Goal: Information Seeking & Learning: Check status

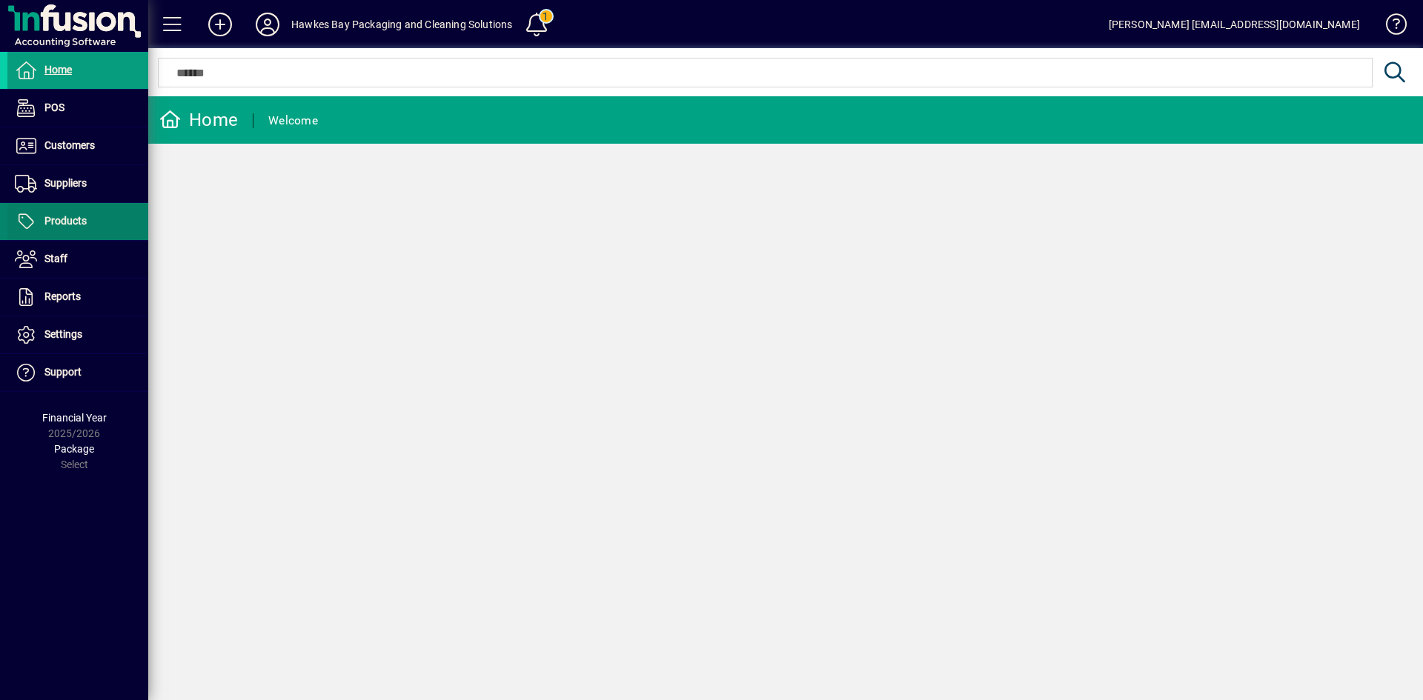
click at [73, 219] on span "Products" at bounding box center [65, 221] width 42 height 12
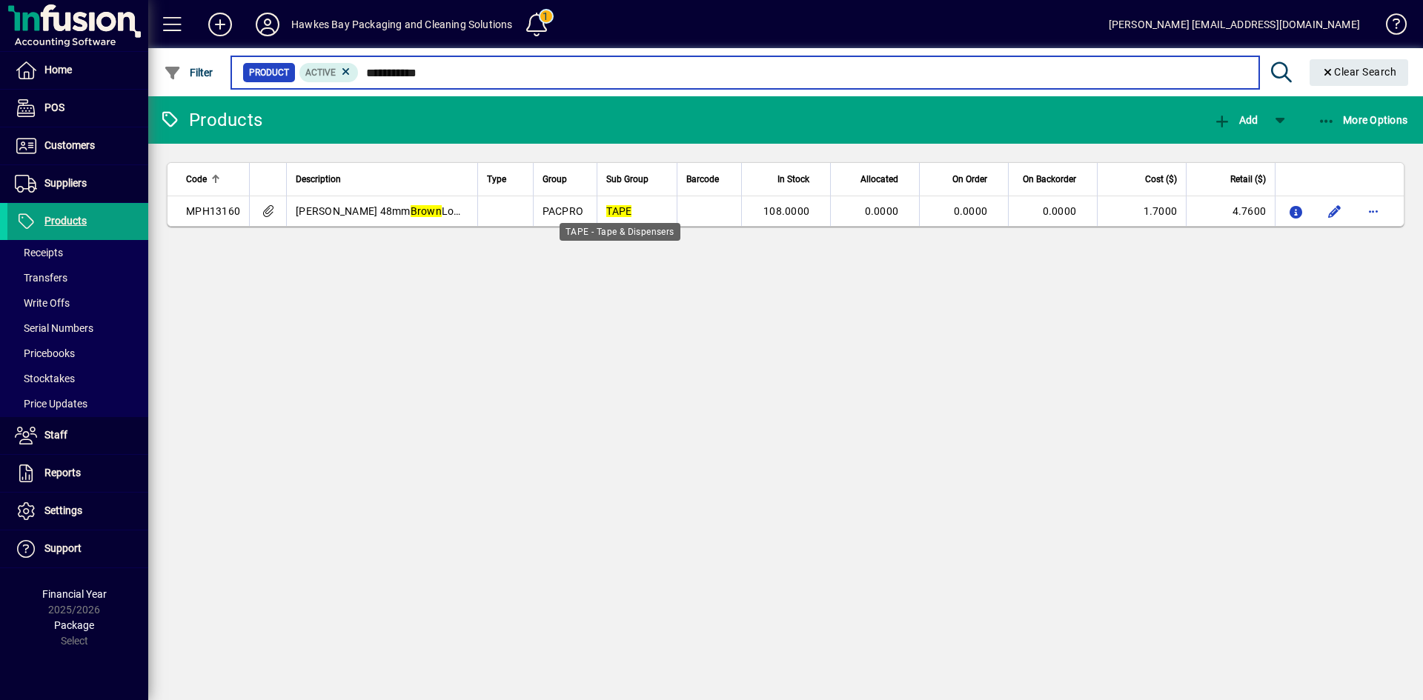
type input "**********"
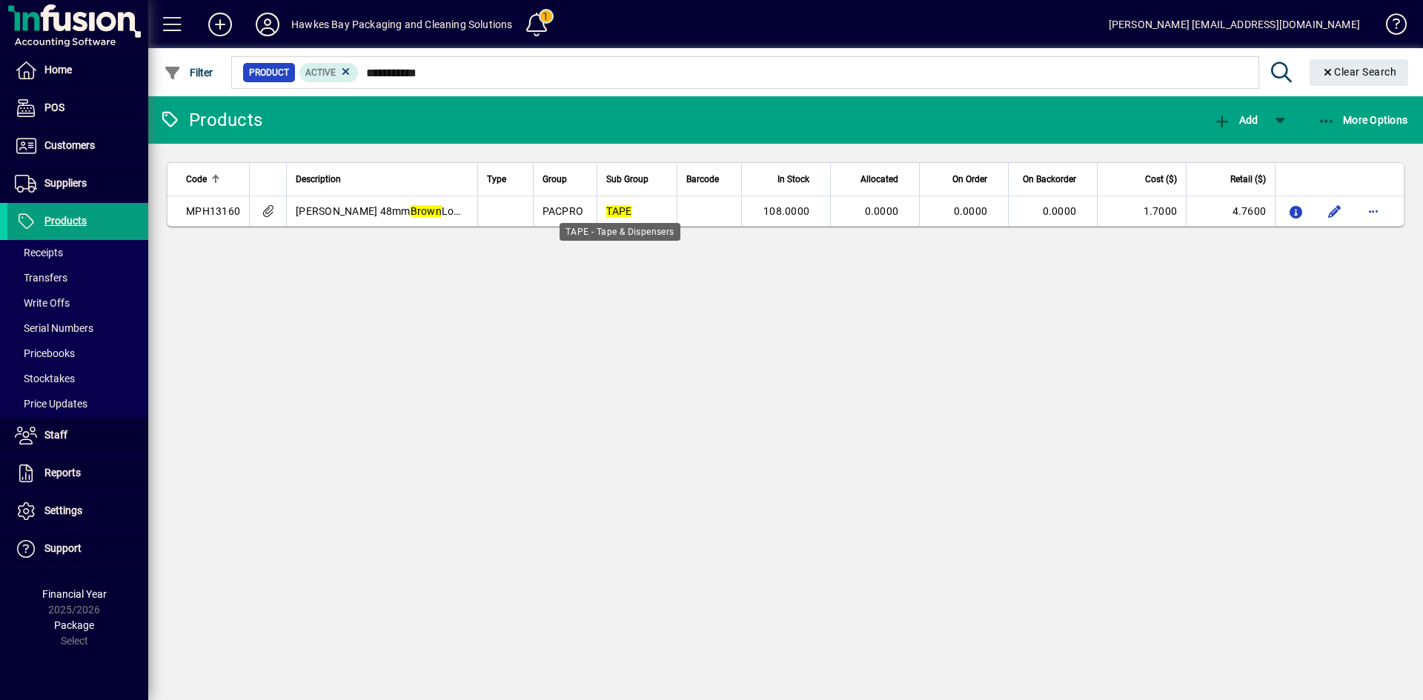
click at [615, 196] on th "Sub Group" at bounding box center [636, 179] width 80 height 33
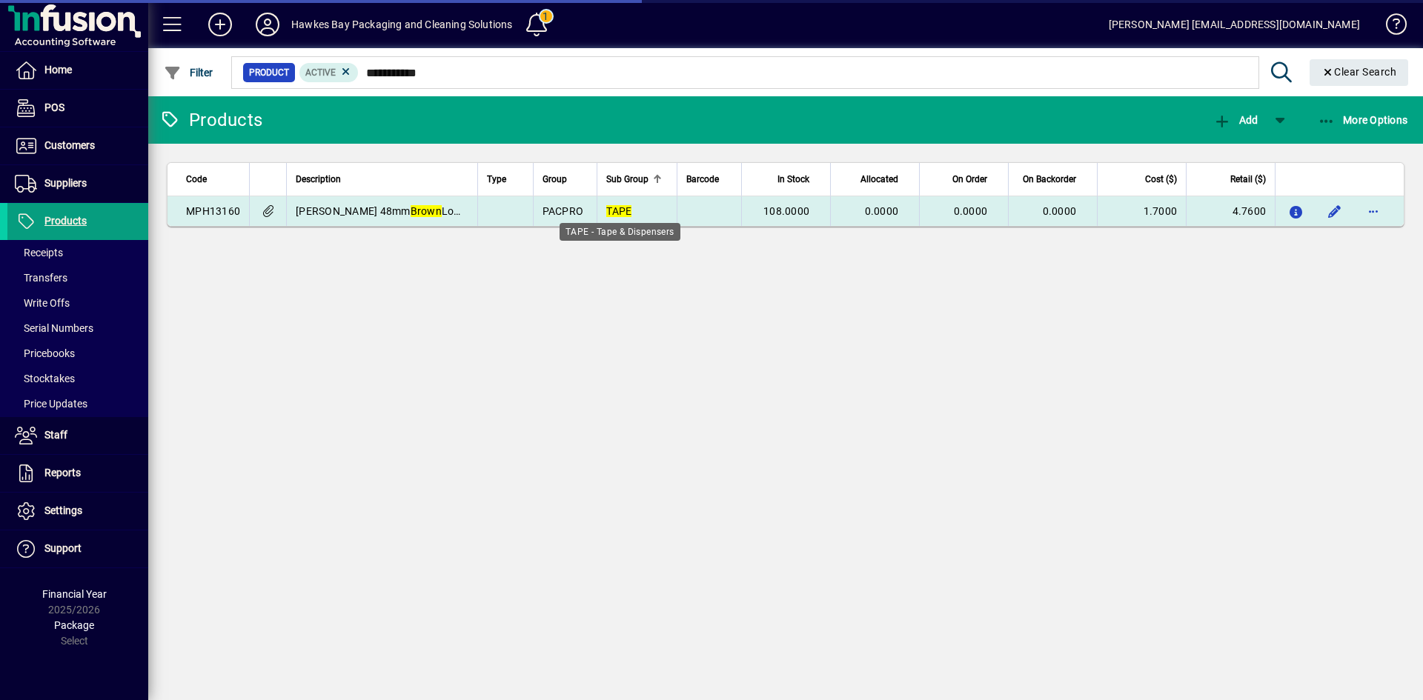
click at [620, 211] on em "TAPE" at bounding box center [618, 211] width 25 height 12
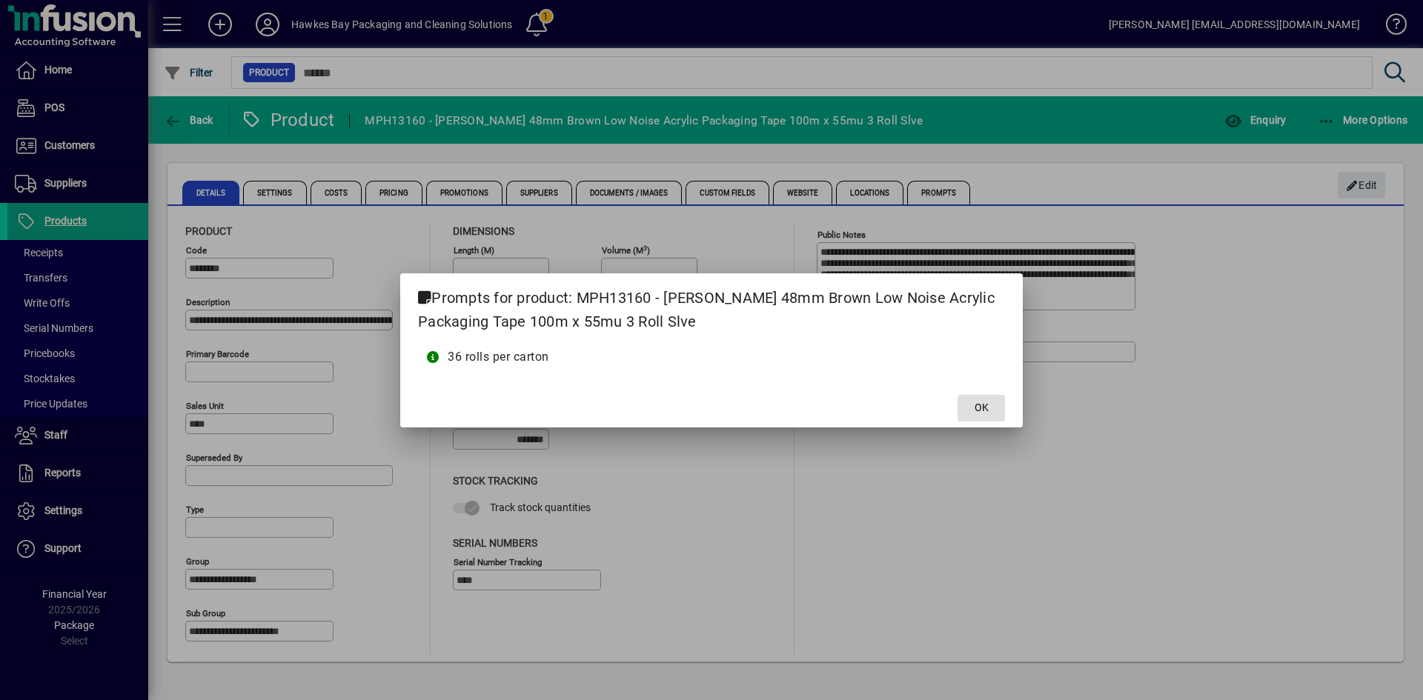
click at [980, 397] on span at bounding box center [980, 408] width 47 height 36
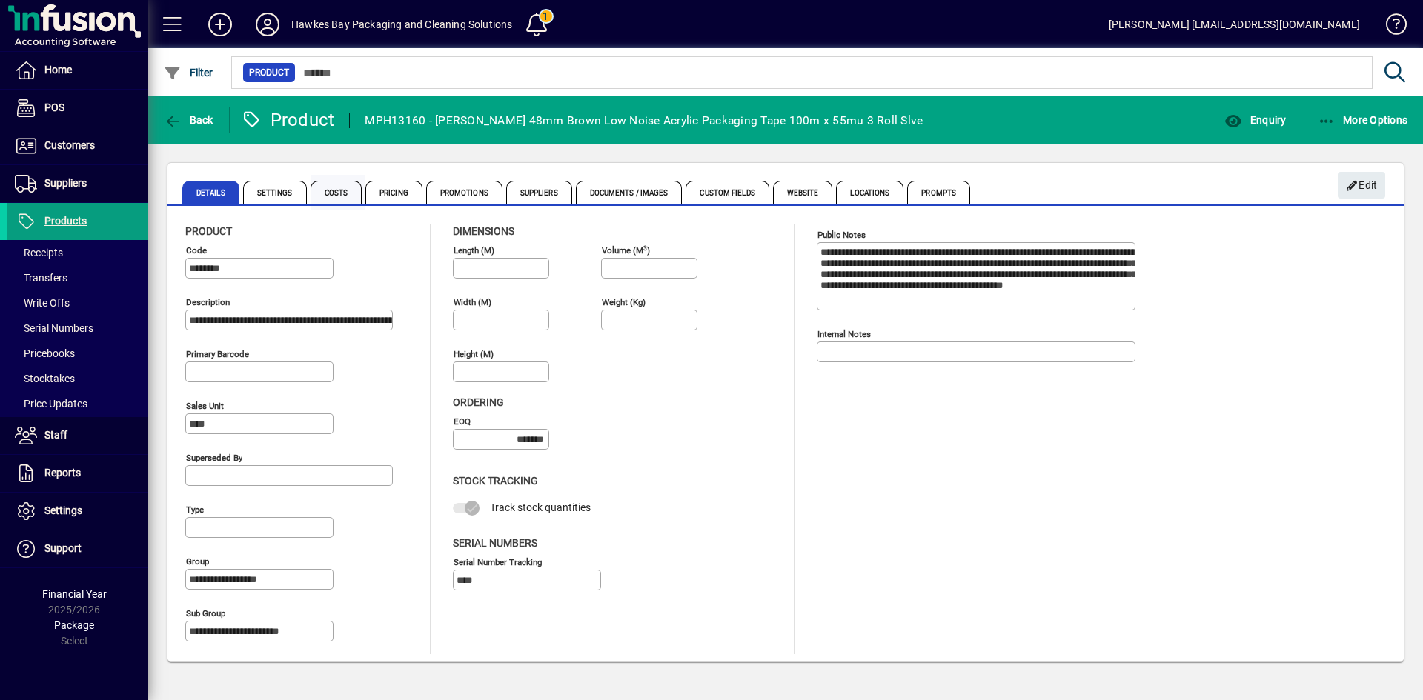
click at [330, 194] on span "Costs" at bounding box center [336, 193] width 52 height 24
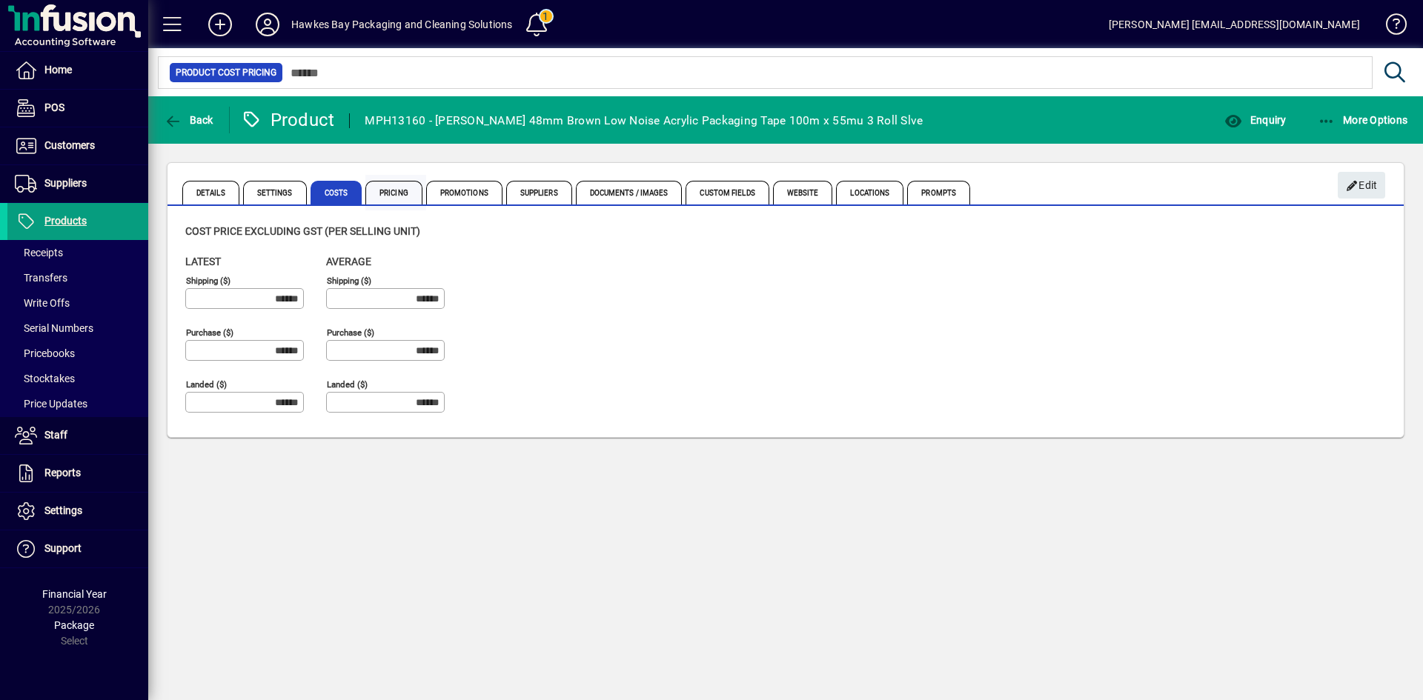
click at [393, 184] on span "Pricing" at bounding box center [393, 193] width 57 height 24
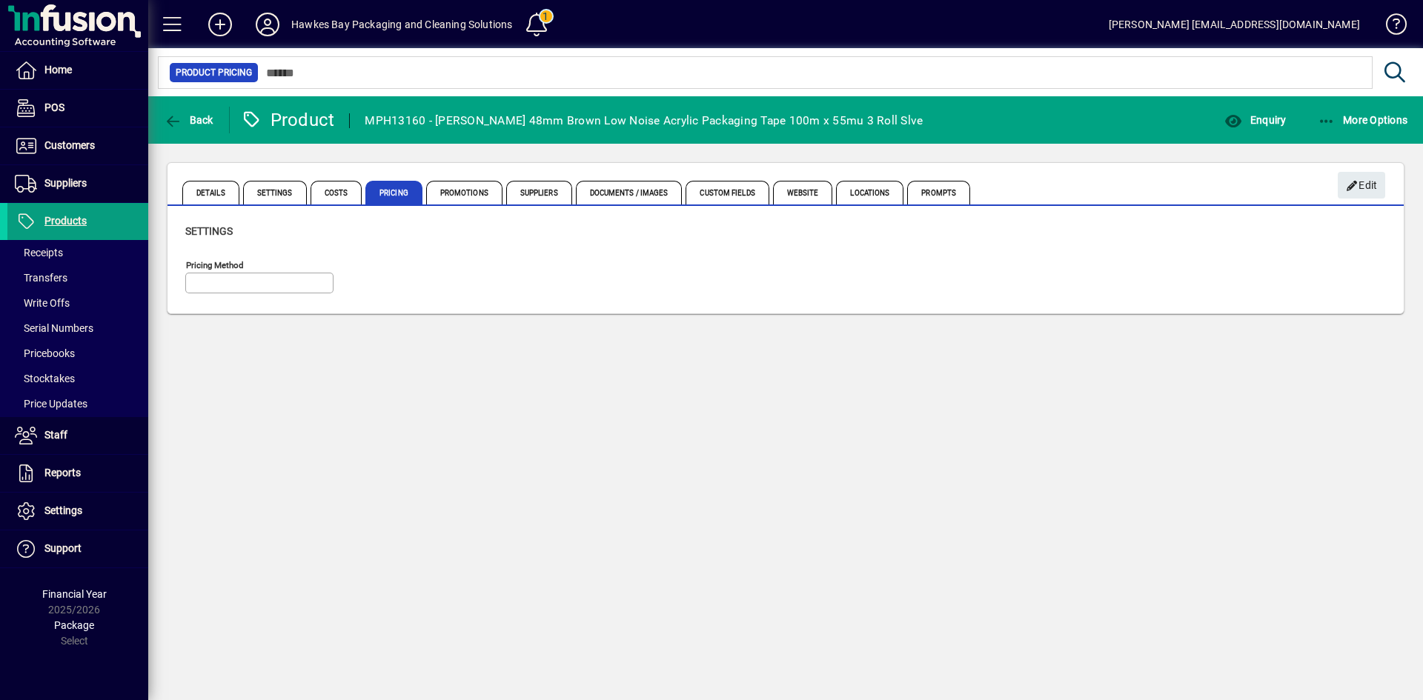
type input "**********"
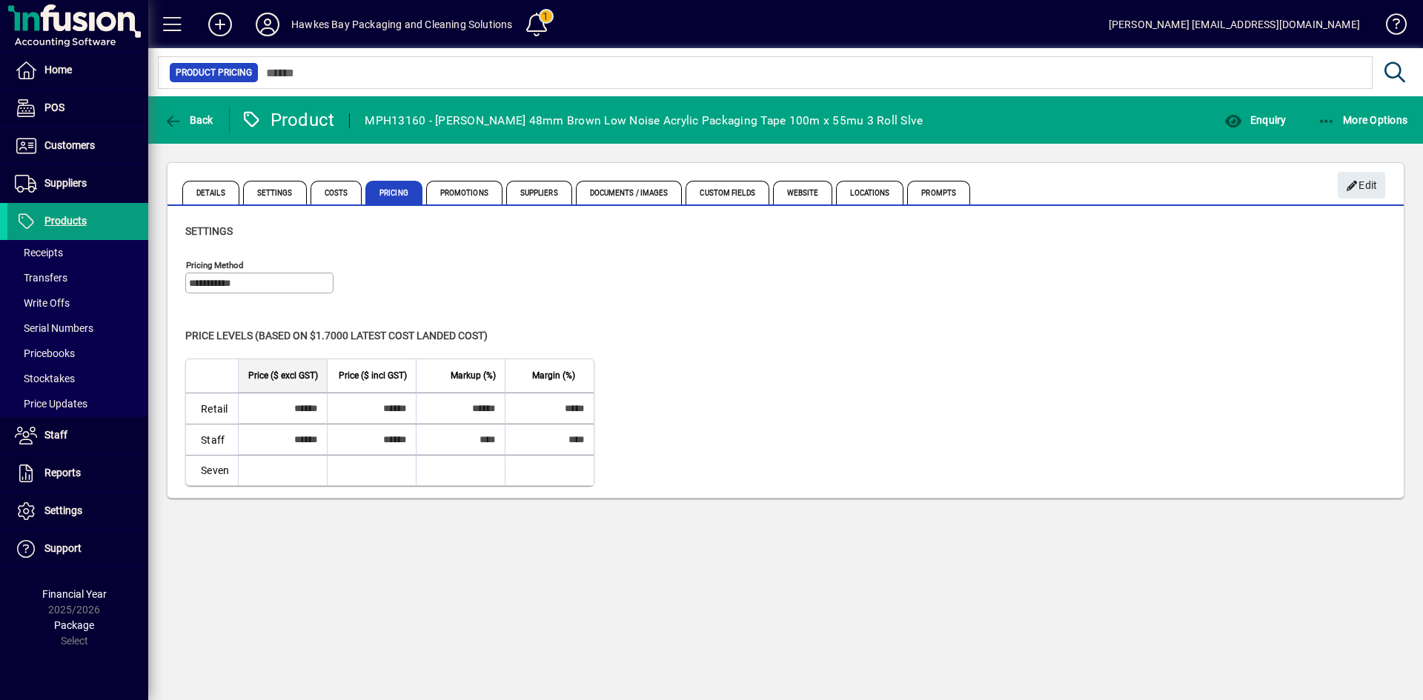
click at [1291, 117] on div "Enquiry" at bounding box center [1254, 120] width 93 height 27
click at [1240, 122] on icon "button" at bounding box center [1233, 121] width 19 height 15
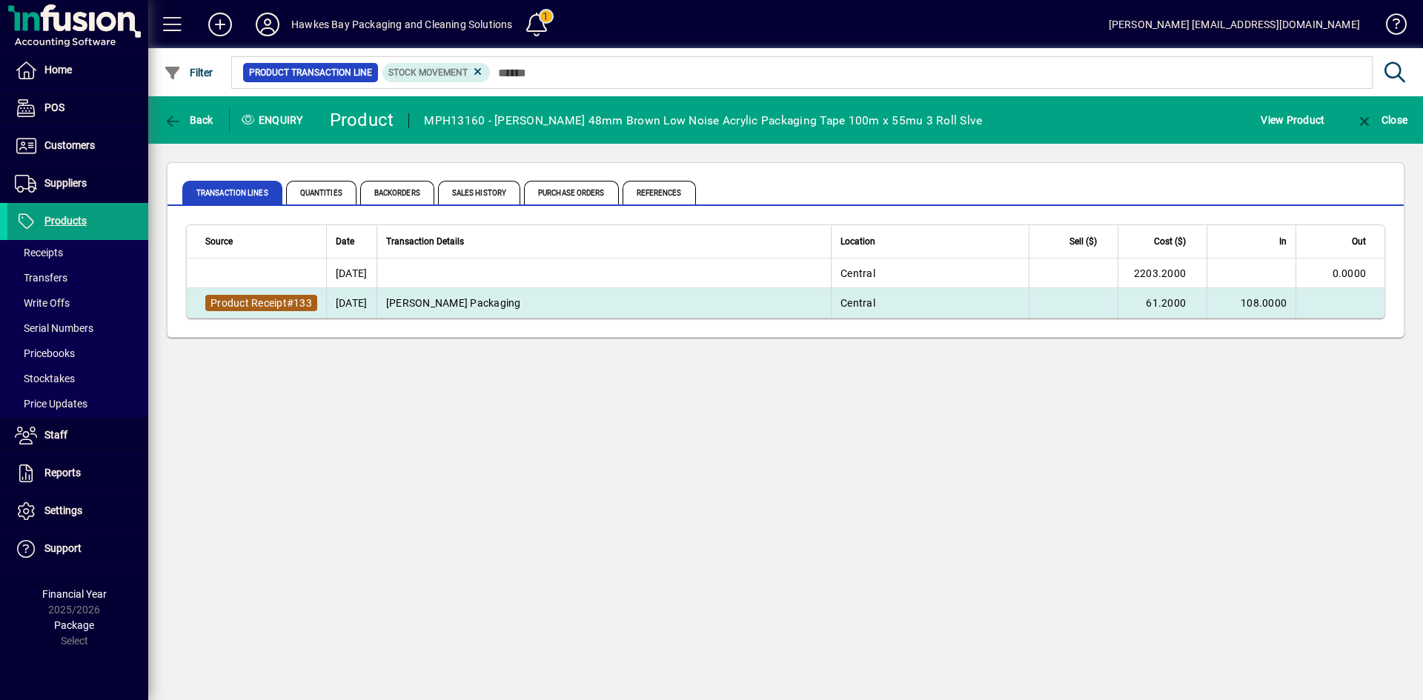
click at [265, 297] on span "Product Receipt" at bounding box center [248, 303] width 76 height 12
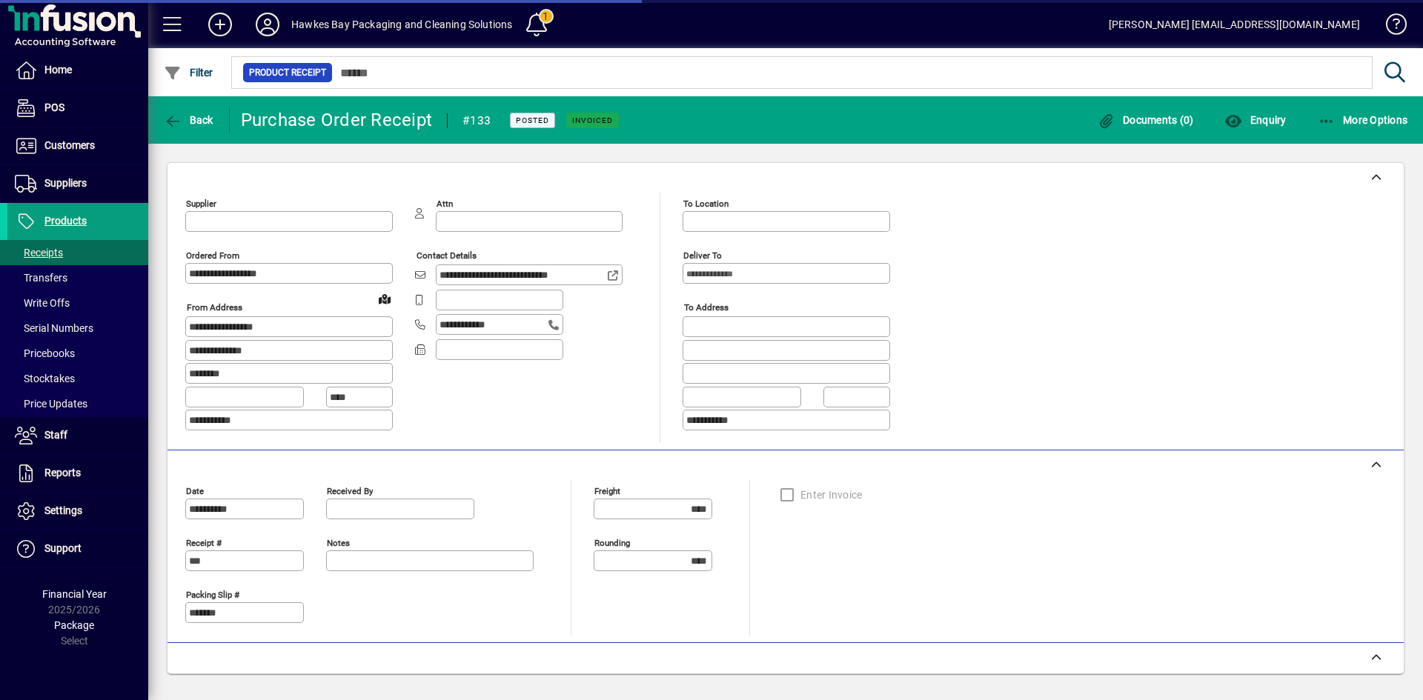
type input "**********"
type input "*******"
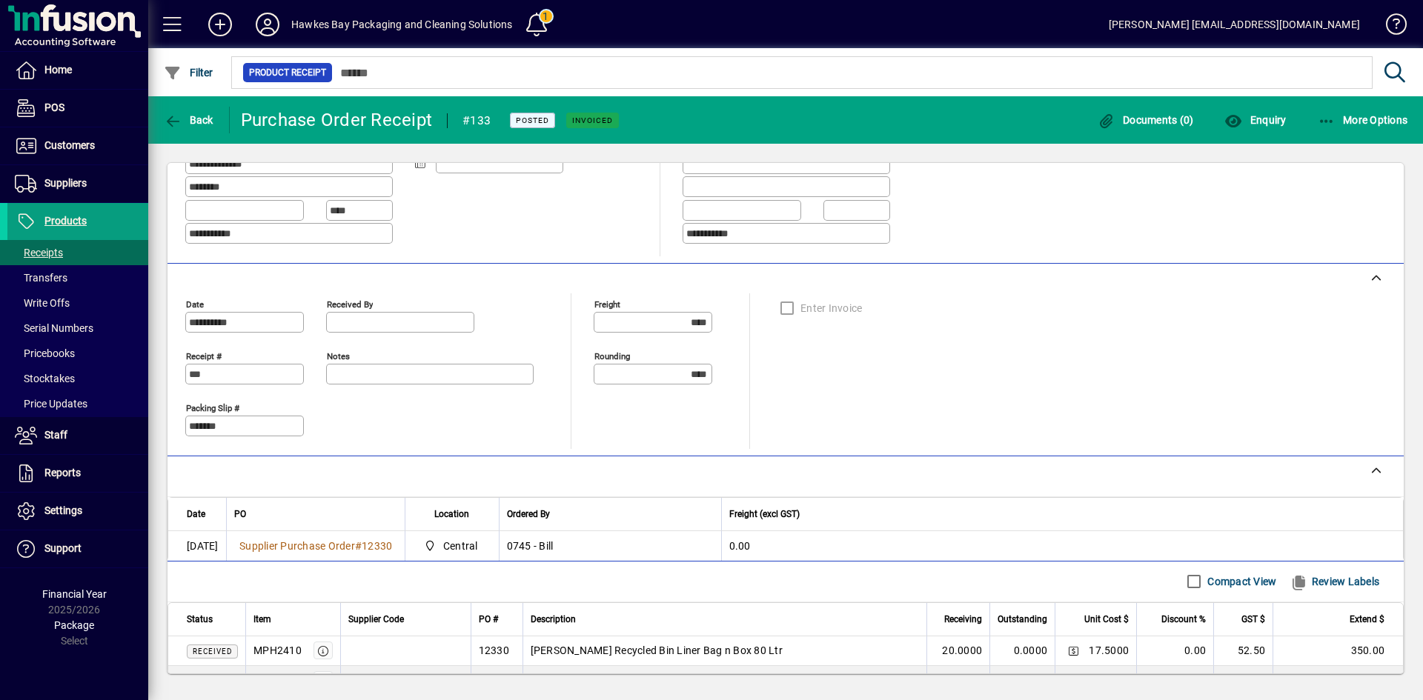
scroll to position [175, 0]
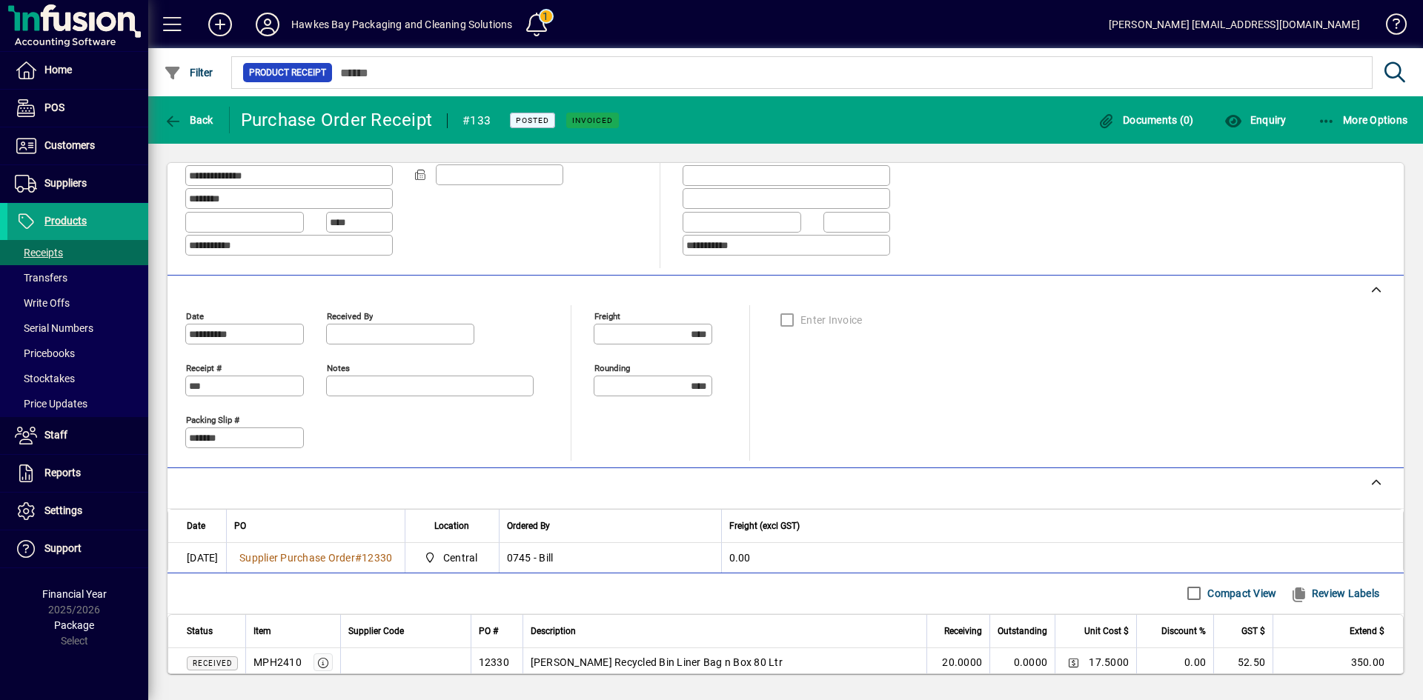
click at [239, 436] on input "*******" at bounding box center [246, 438] width 114 height 12
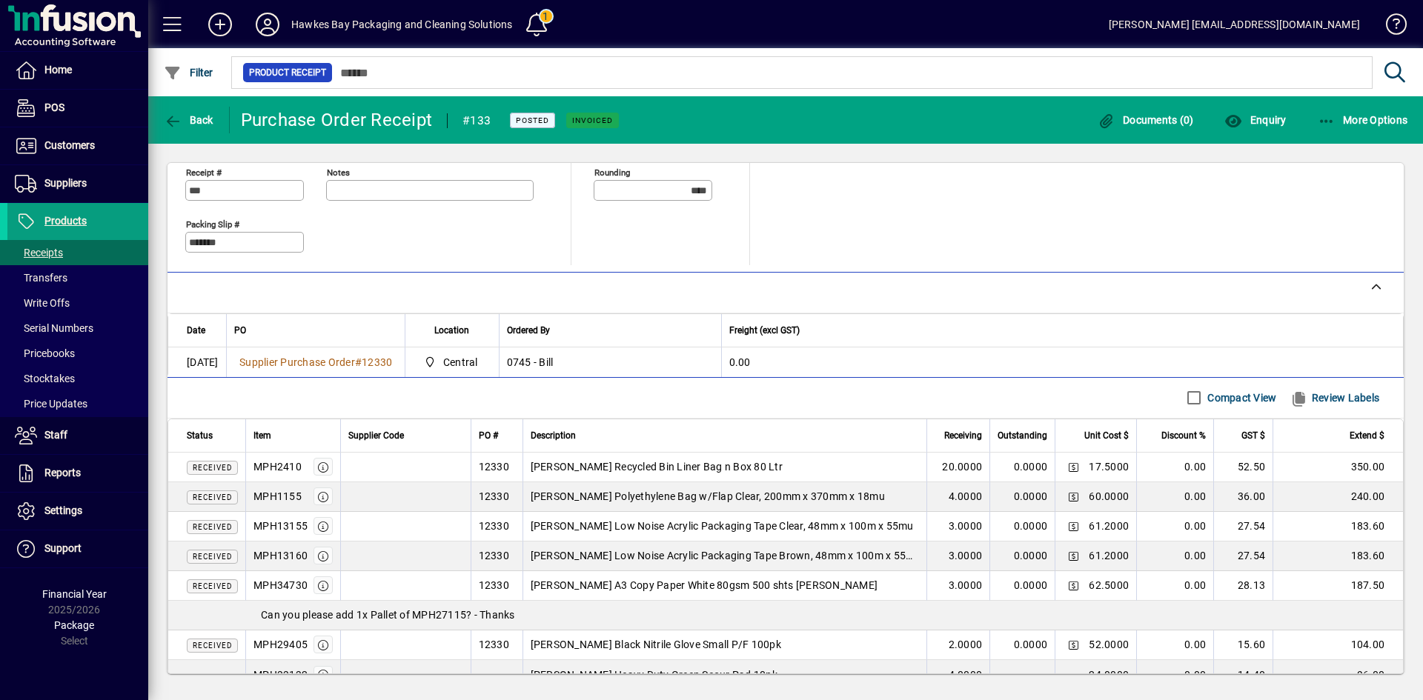
scroll to position [471, 0]
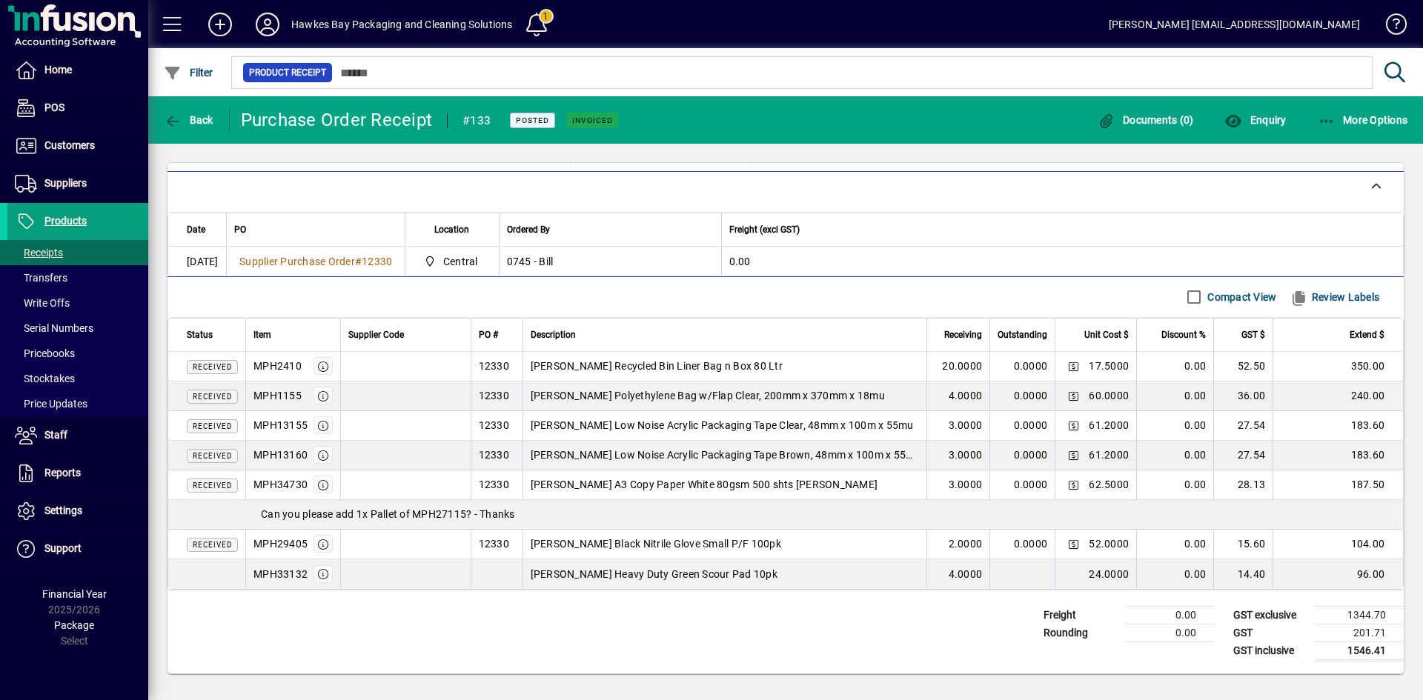
click at [751, 432] on td "[PERSON_NAME] Low Noise Acrylic Packaging Tape Clear, 48mm x 100m x 55mu" at bounding box center [724, 426] width 405 height 30
click at [781, 449] on td "[PERSON_NAME] Low Noise Acrylic Packaging Tape Brown, 48mm x 100m x 55mu" at bounding box center [724, 456] width 405 height 30
click at [1117, 451] on span "61.2000" at bounding box center [1108, 455] width 40 height 15
drag, startPoint x: 1377, startPoint y: 452, endPoint x: 267, endPoint y: 463, distance: 1110.0
click at [267, 463] on tr "Received MPH13160 12330 [PERSON_NAME] Low Noise Acrylic Packaging Tape Brown, 4…" at bounding box center [785, 456] width 1234 height 30
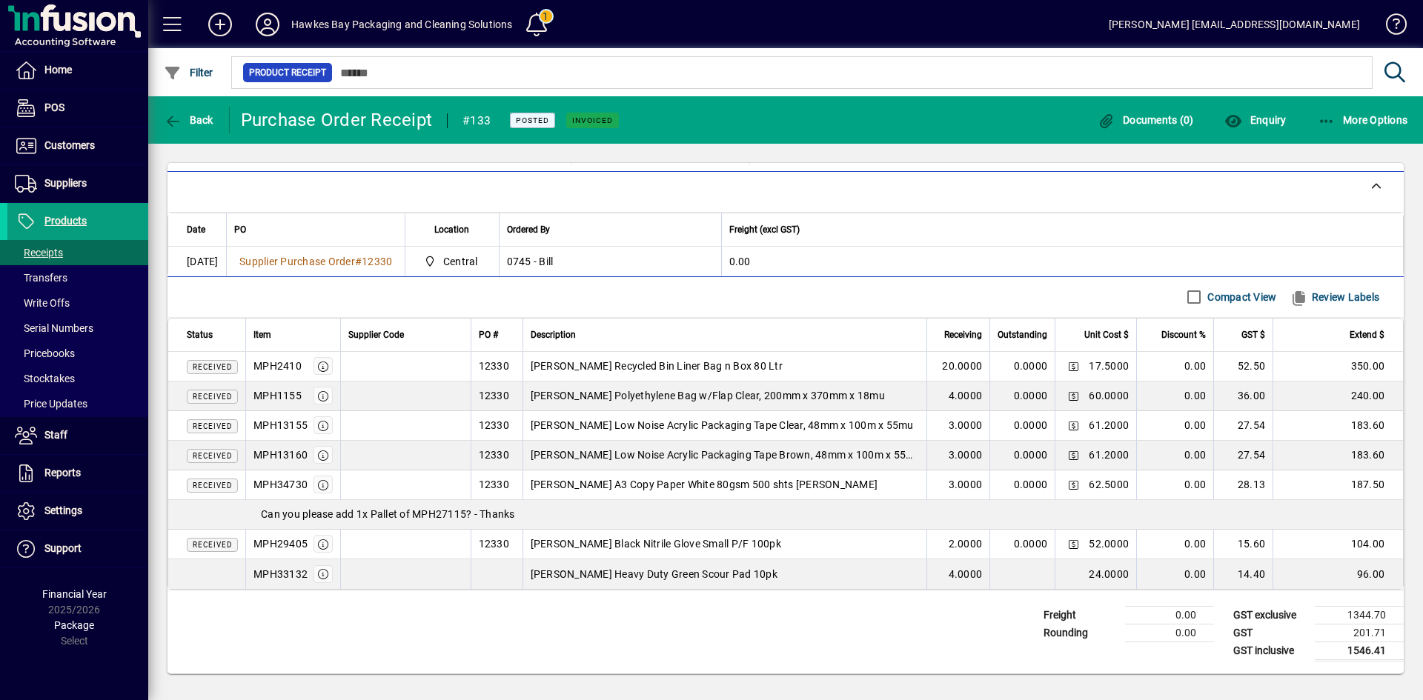
click at [256, 455] on div "MPH13160" at bounding box center [280, 455] width 54 height 15
click at [256, 454] on div "MPH13160" at bounding box center [280, 455] width 54 height 15
drag, startPoint x: 290, startPoint y: 437, endPoint x: 273, endPoint y: 455, distance: 24.6
click at [273, 455] on div "MPH13160" at bounding box center [280, 455] width 54 height 15
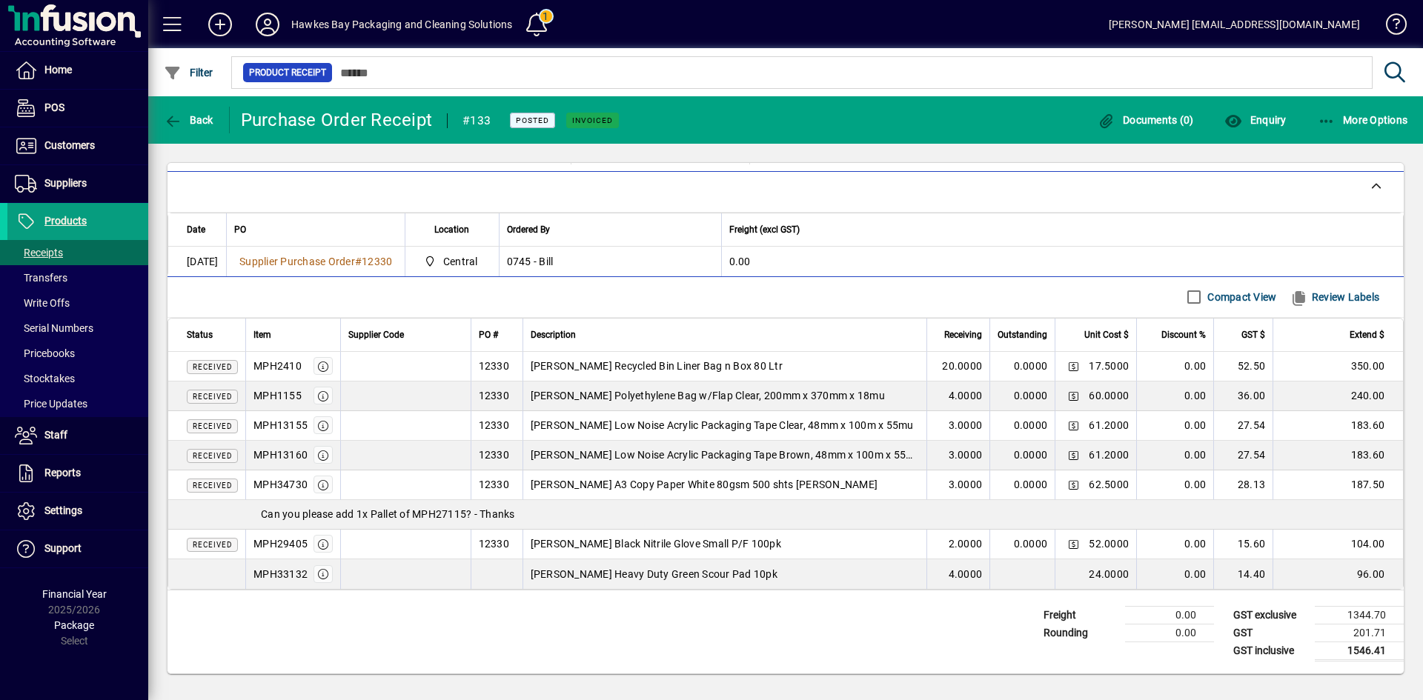
copy div "MPH13160"
